Goal: Task Accomplishment & Management: Manage account settings

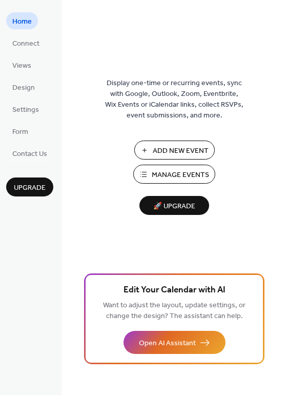
click at [147, 174] on button "Manage Events" at bounding box center [174, 174] width 82 height 19
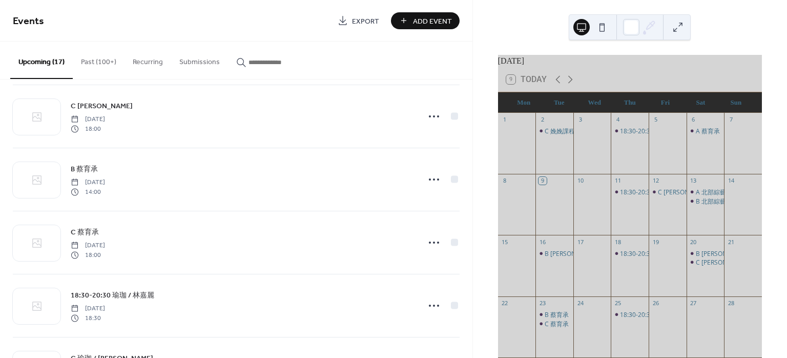
scroll to position [615, 0]
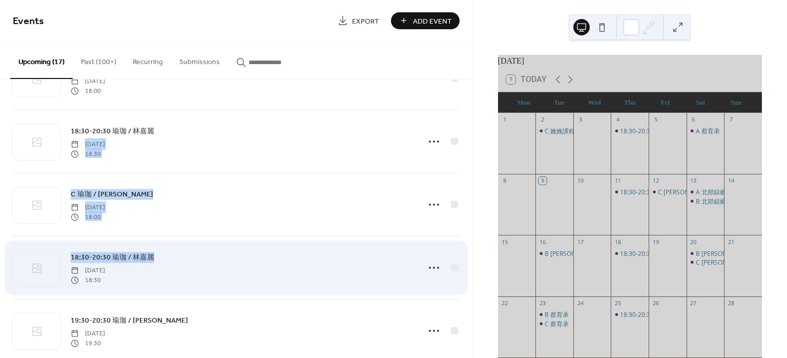
drag, startPoint x: 272, startPoint y: 140, endPoint x: 250, endPoint y: 246, distance: 107.9
click at [250, 246] on div "18:30-20:30 瑜珈 / [PERSON_NAME][DATE] 18:30 C [PERSON_NAME] [DATE] 18:00 A 北部綜藝能…" at bounding box center [236, 15] width 447 height 1071
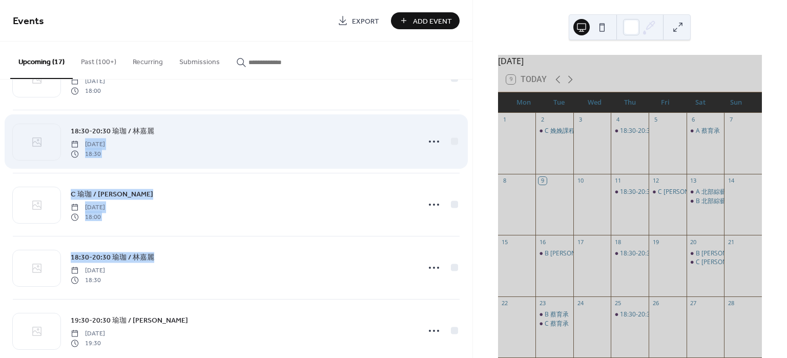
click at [279, 168] on div "18:30-20:30 瑜珈 / [PERSON_NAME][DATE] 18:30" at bounding box center [236, 141] width 447 height 63
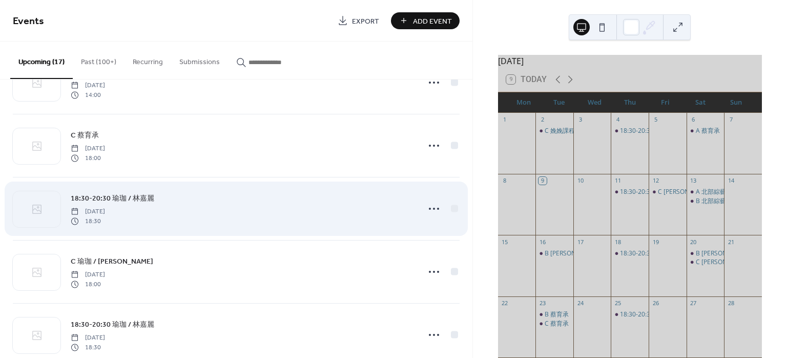
scroll to position [546, 0]
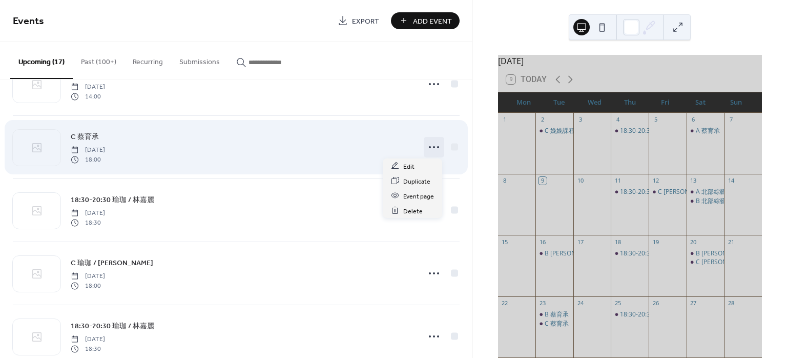
click at [426, 147] on icon at bounding box center [434, 147] width 16 height 16
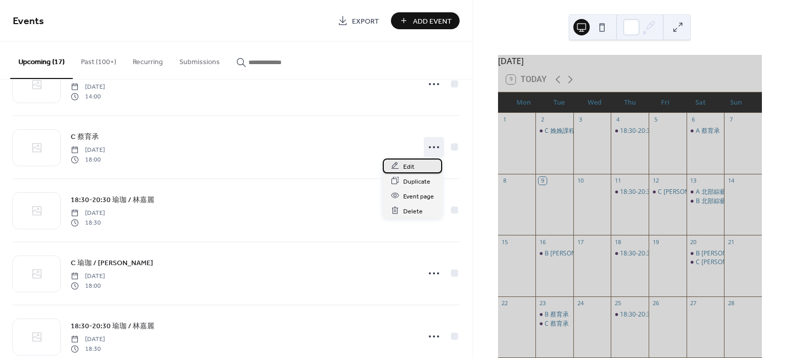
click at [405, 170] on span "Edit" at bounding box center [408, 166] width 11 height 11
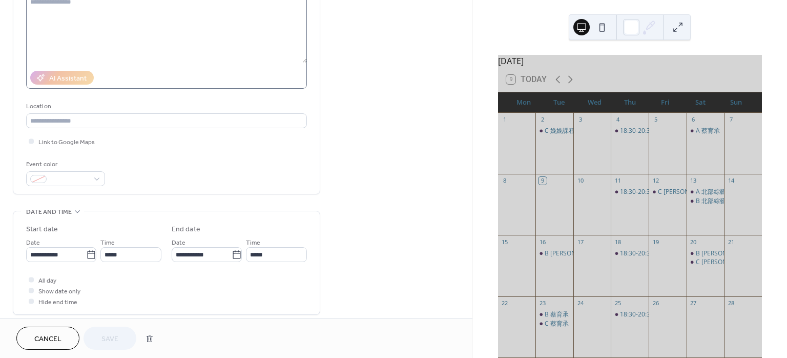
scroll to position [136, 0]
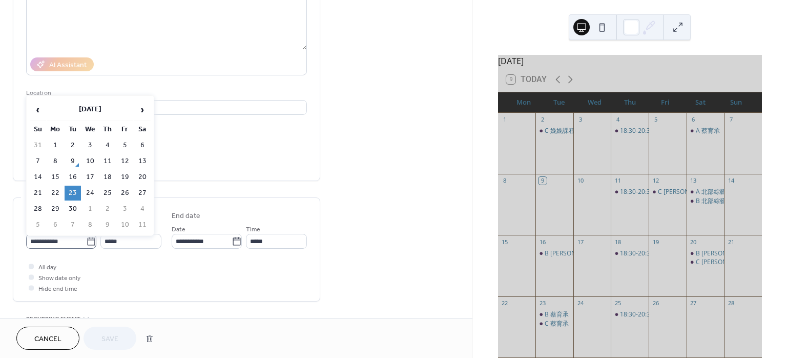
click at [90, 238] on icon at bounding box center [91, 241] width 10 height 10
click at [86, 238] on input "**********" at bounding box center [56, 241] width 60 height 15
click at [68, 175] on td "16" at bounding box center [73, 177] width 16 height 15
type input "**********"
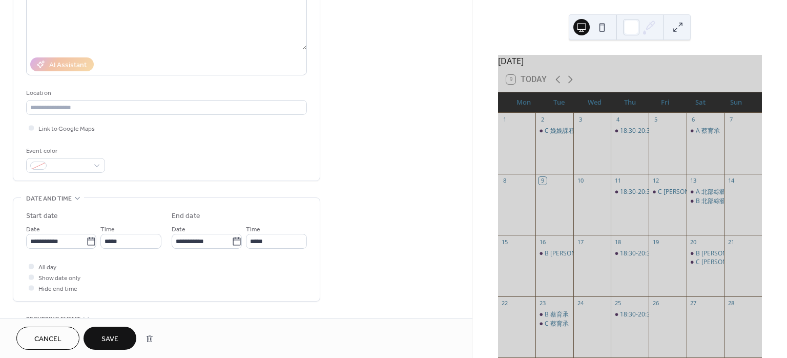
click at [110, 340] on span "Save" at bounding box center [109, 339] width 17 height 11
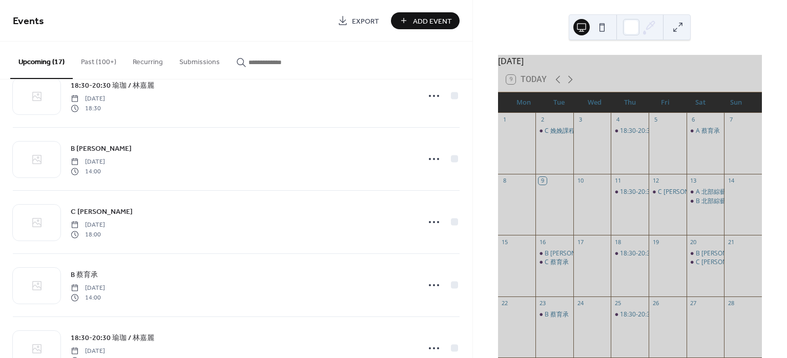
scroll to position [410, 0]
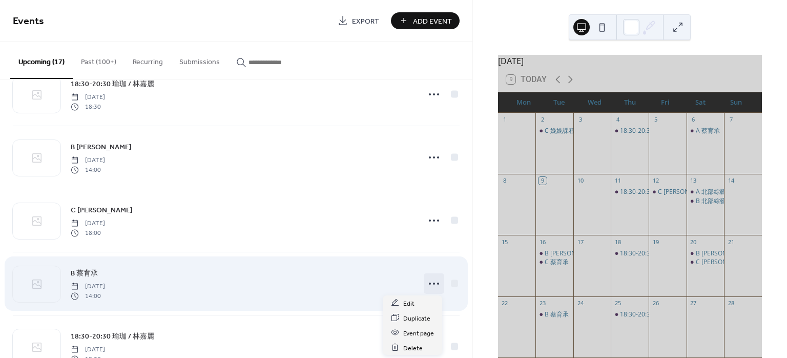
click at [426, 284] on icon at bounding box center [434, 283] width 16 height 16
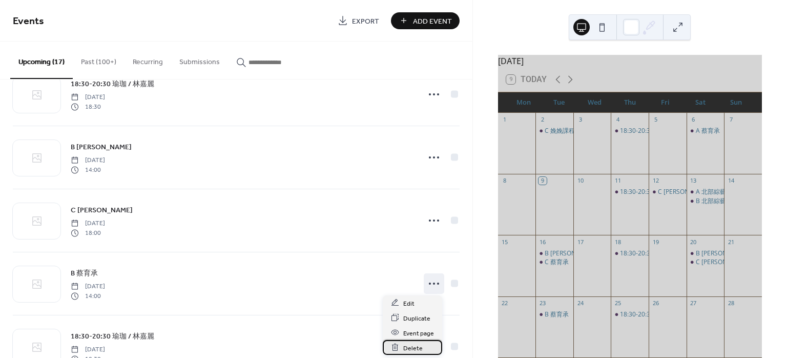
click at [415, 344] on span "Delete" at bounding box center [412, 347] width 19 height 11
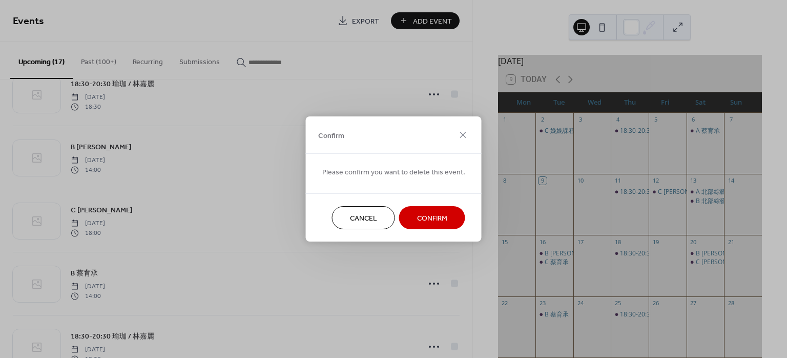
click at [417, 216] on span "Confirm" at bounding box center [432, 218] width 30 height 11
